Goal: Complete application form: Complete application form

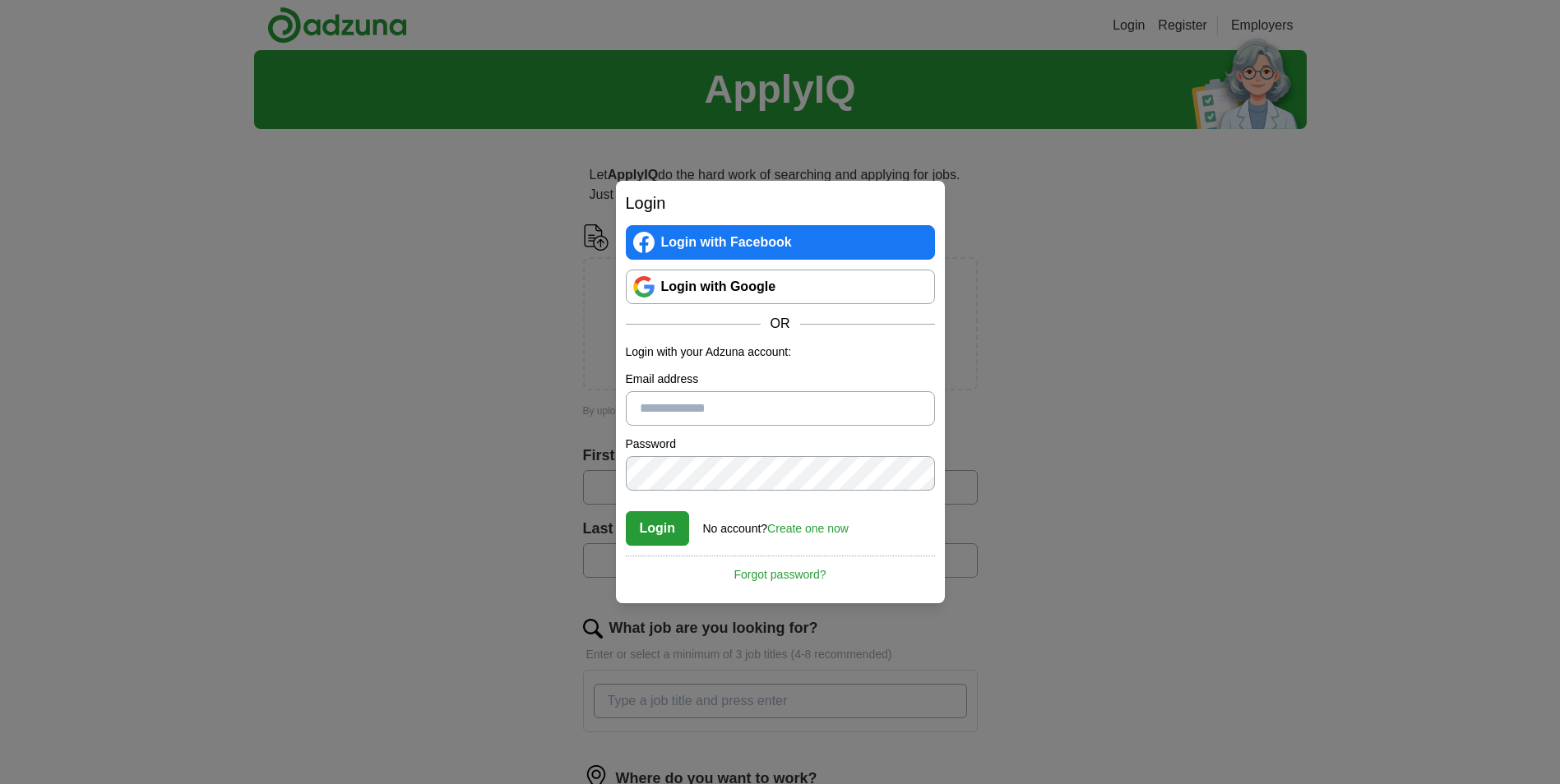
click at [726, 291] on link "Login with Google" at bounding box center [781, 287] width 309 height 35
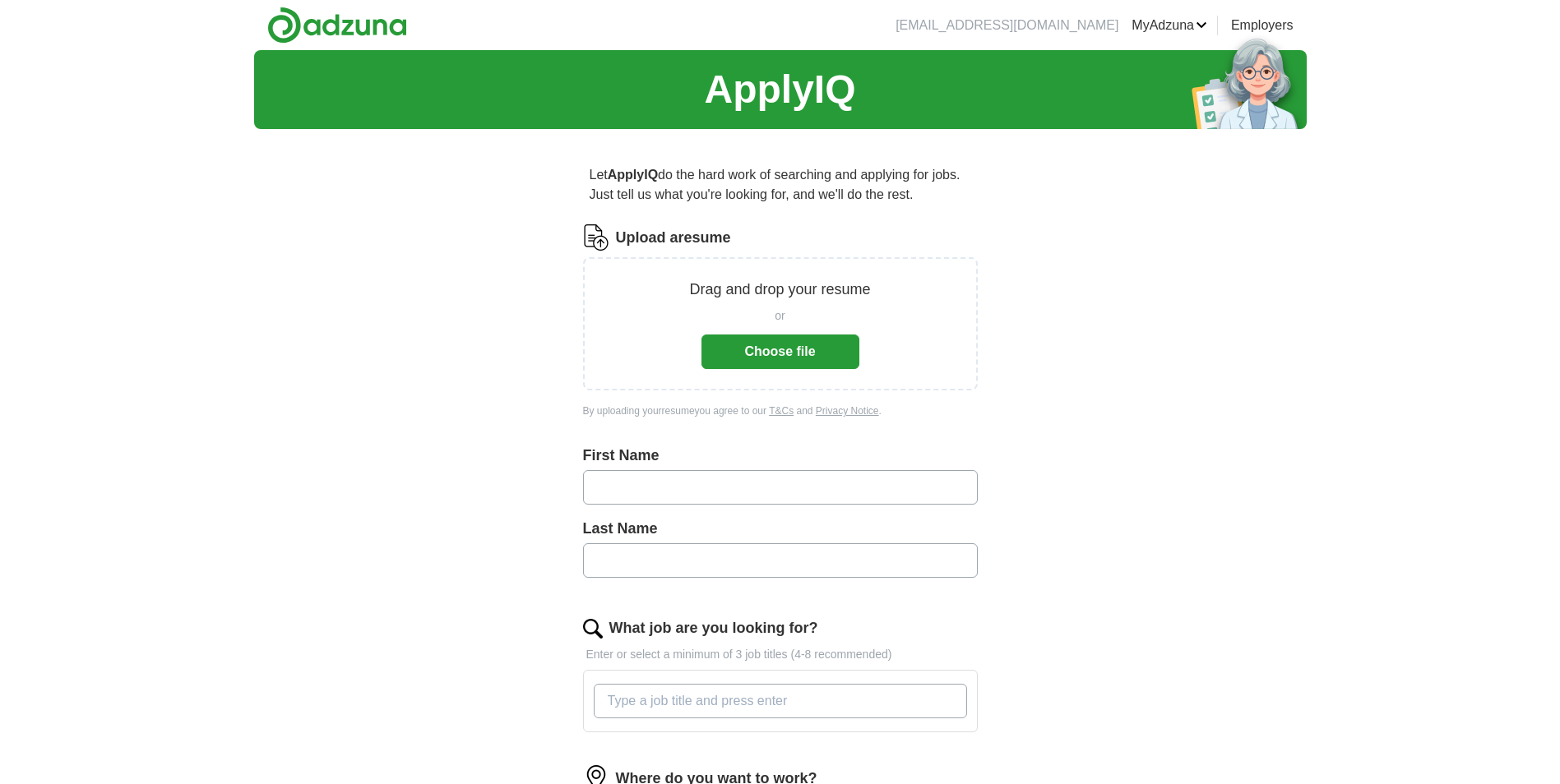
click at [679, 480] on input "text" at bounding box center [780, 488] width 395 height 35
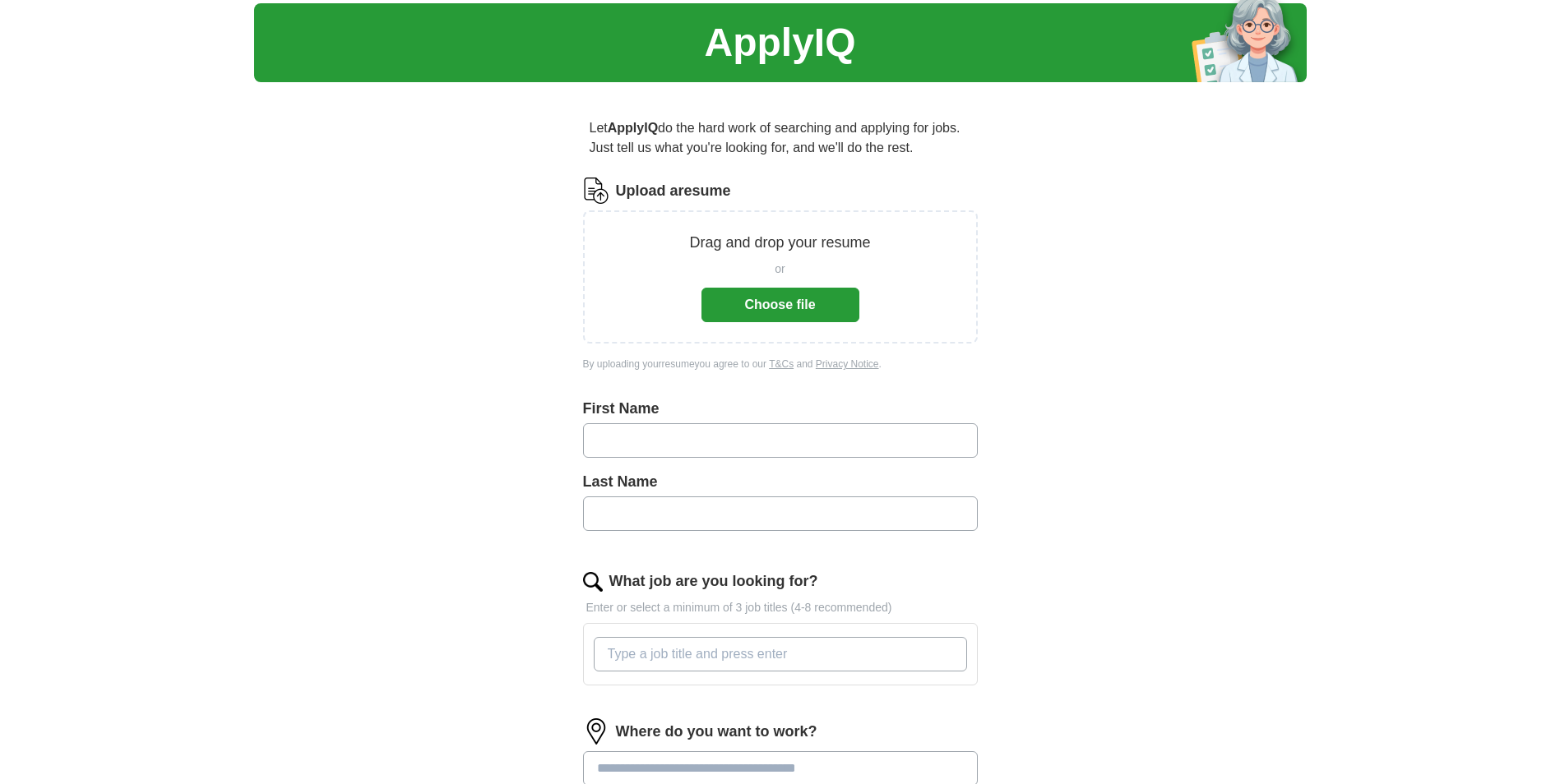
scroll to position [82, 0]
